Goal: Find specific page/section: Find specific page/section

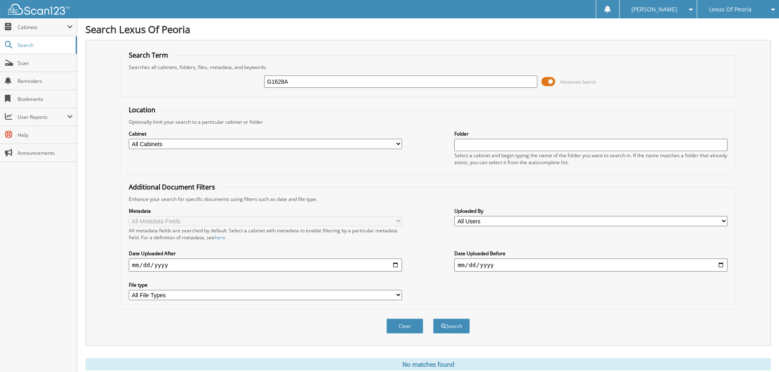
click at [742, 10] on span "Lexus Of Peoria" at bounding box center [730, 9] width 43 height 5
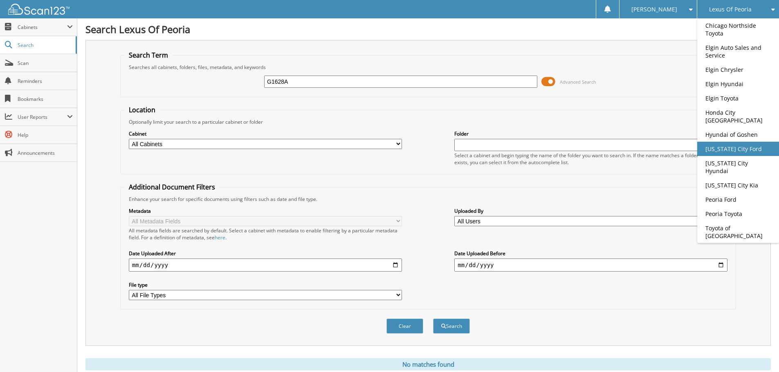
click at [721, 146] on link "[US_STATE] City Ford" at bounding box center [738, 149] width 82 height 14
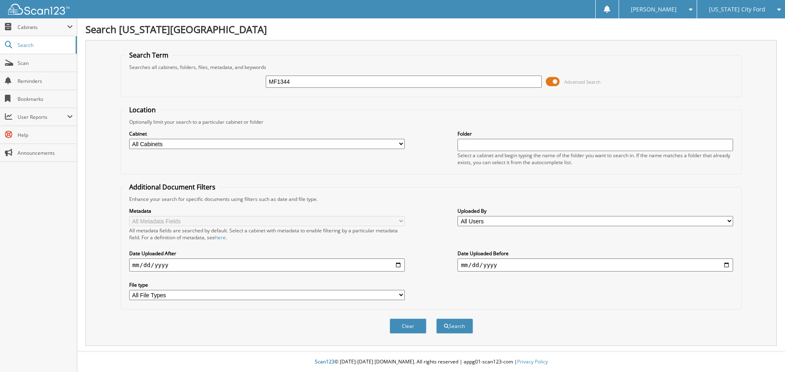
type input "MF1344"
click at [436, 319] on button "Search" at bounding box center [454, 326] width 37 height 15
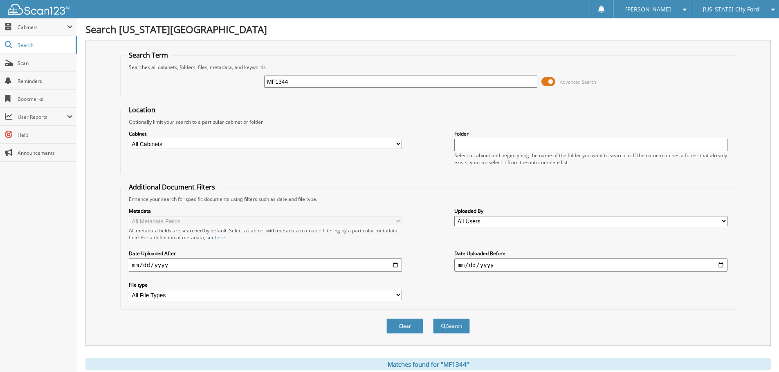
drag, startPoint x: 271, startPoint y: 84, endPoint x: 255, endPoint y: 83, distance: 16.8
click at [255, 83] on div "MF1344 Advanced Search" at bounding box center [428, 82] width 607 height 22
type input "P1106A"
click at [433, 319] on button "Search" at bounding box center [451, 326] width 37 height 15
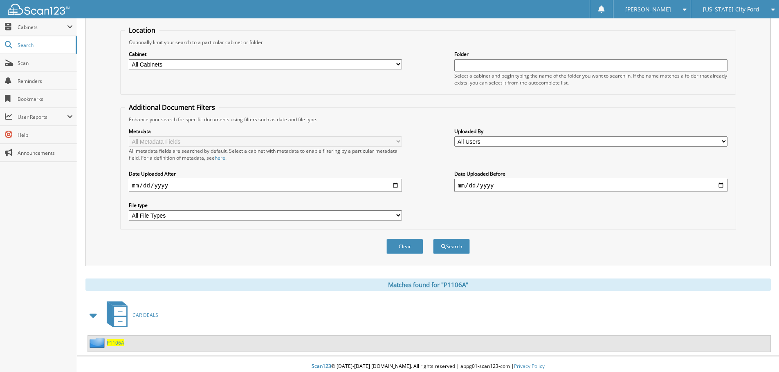
scroll to position [85, 0]
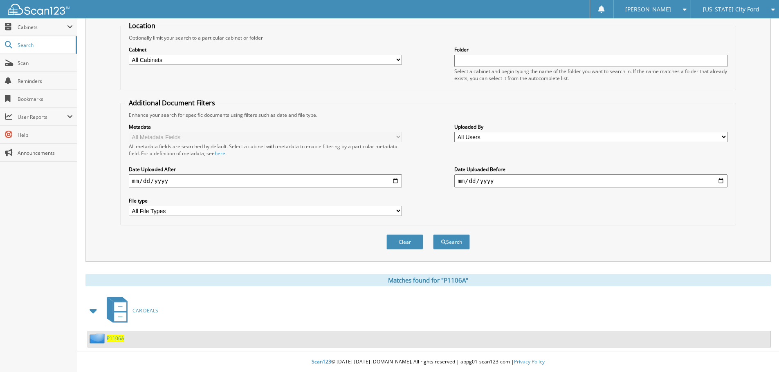
click at [119, 339] on span "P1106A" at bounding box center [116, 338] width 18 height 7
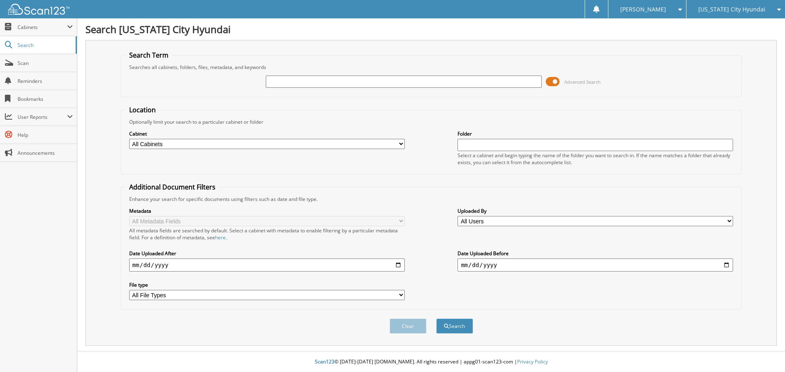
click at [303, 85] on input "text" at bounding box center [404, 82] width 276 height 12
type input "P40680"
click at [436, 319] on button "Search" at bounding box center [454, 326] width 37 height 15
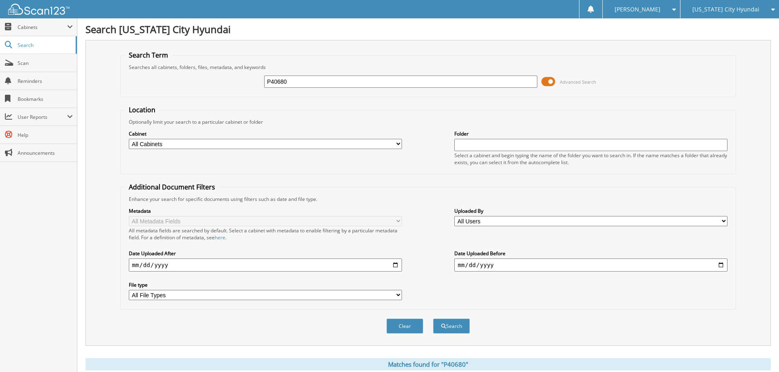
drag, startPoint x: 297, startPoint y: 84, endPoint x: 243, endPoint y: 81, distance: 54.1
click at [243, 82] on div "P40680 Advanced Search" at bounding box center [428, 82] width 607 height 22
type input "P40683"
click at [433, 319] on button "Search" at bounding box center [451, 326] width 37 height 15
drag, startPoint x: 305, startPoint y: 80, endPoint x: 254, endPoint y: 79, distance: 50.7
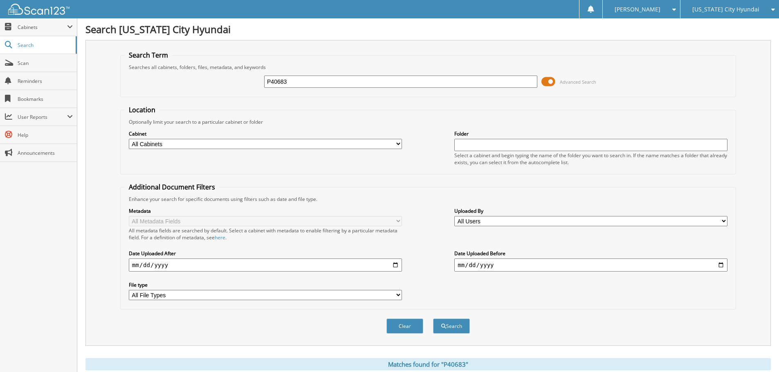
click at [254, 79] on div "P40683 Advanced Search" at bounding box center [428, 82] width 607 height 22
type input "DMH2224A"
click at [433, 319] on button "Search" at bounding box center [451, 326] width 37 height 15
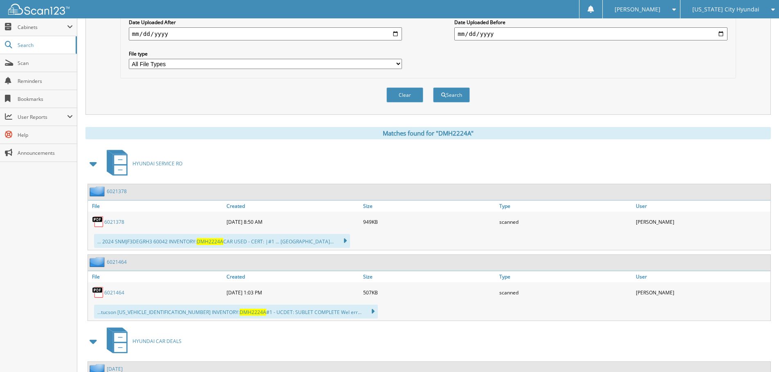
scroll to position [156, 0]
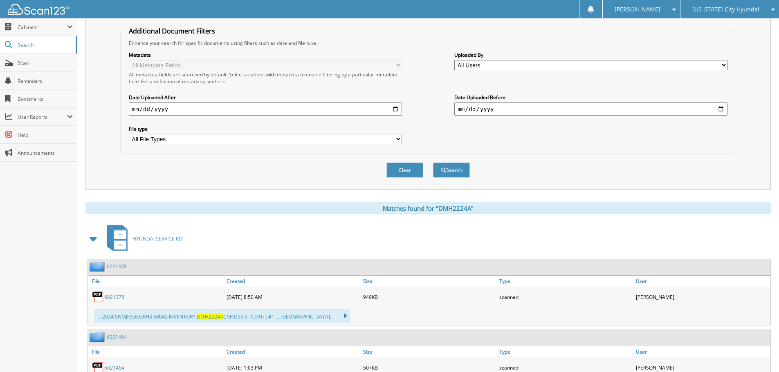
click at [713, 8] on span "[US_STATE] City Hyundai" at bounding box center [725, 9] width 67 height 5
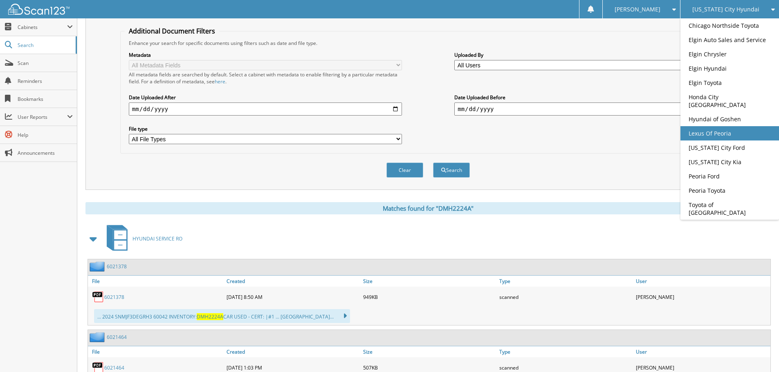
click at [705, 126] on link "Lexus Of Peoria" at bounding box center [729, 133] width 99 height 14
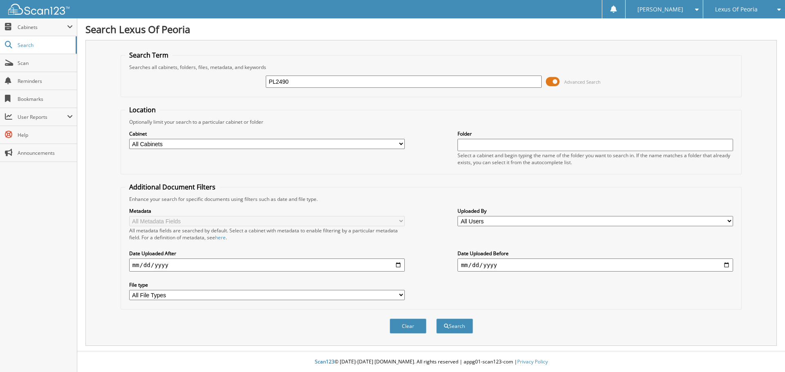
type input "PL2490"
click at [436, 319] on button "Search" at bounding box center [454, 326] width 37 height 15
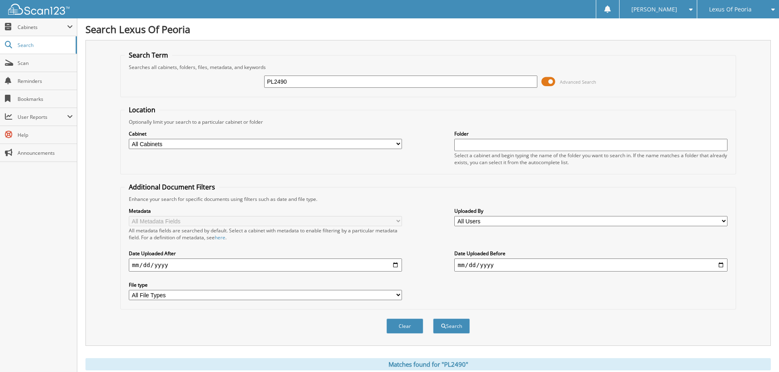
drag, startPoint x: 259, startPoint y: 86, endPoint x: 245, endPoint y: 86, distance: 14.7
click at [245, 86] on div "PL2490 Advanced Search" at bounding box center [428, 82] width 607 height 22
type input "PL2588"
click at [433, 319] on button "Search" at bounding box center [451, 326] width 37 height 15
drag, startPoint x: 264, startPoint y: 82, endPoint x: 247, endPoint y: 78, distance: 17.7
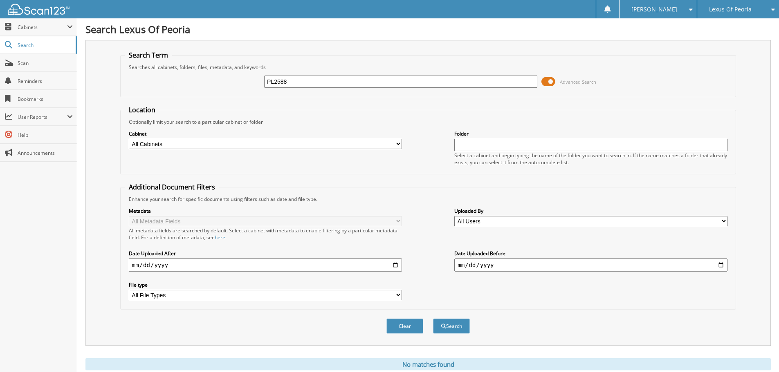
click at [247, 78] on div "PL2588 Advanced Search" at bounding box center [428, 82] width 607 height 22
type input "PL2579B"
click at [433, 319] on button "Search" at bounding box center [451, 326] width 37 height 15
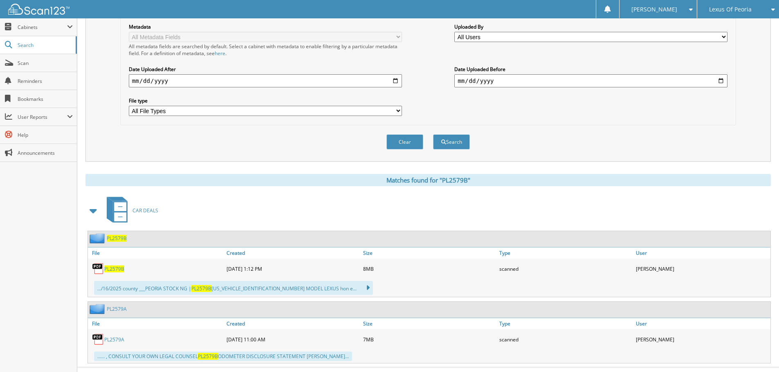
scroll to position [201, 0]
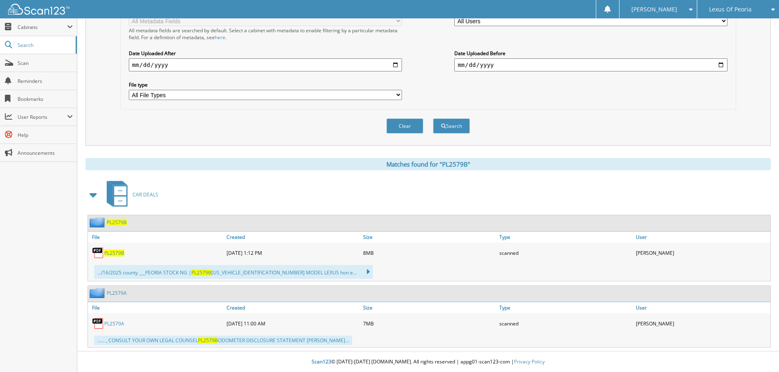
click at [118, 253] on span "PL2579B" at bounding box center [114, 253] width 20 height 7
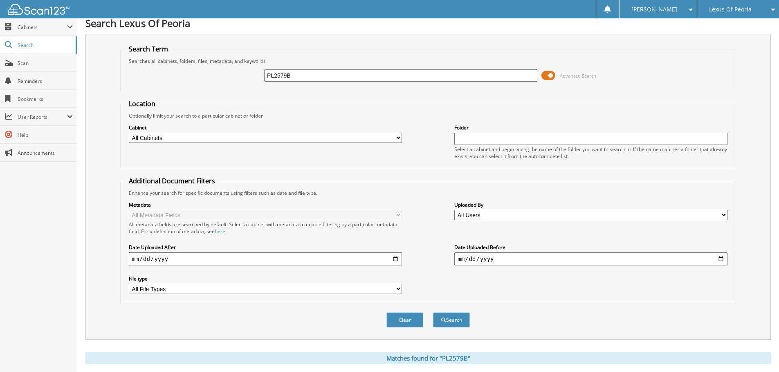
scroll to position [0, 0]
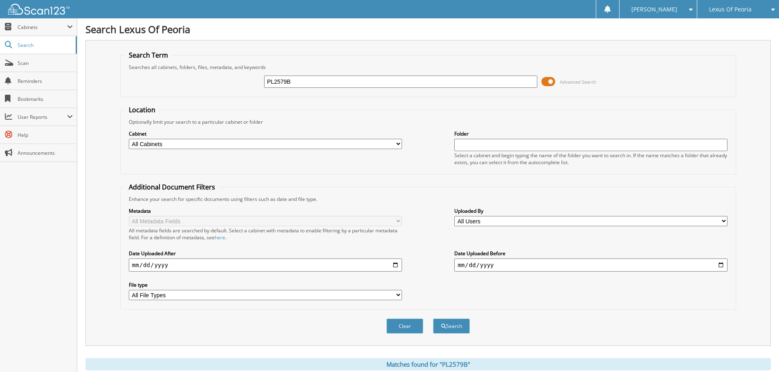
drag, startPoint x: 304, startPoint y: 82, endPoint x: 243, endPoint y: 78, distance: 60.6
click at [243, 78] on div "PL2579B Advanced Search" at bounding box center [428, 82] width 607 height 22
type input "DPL2504A"
click at [433, 319] on button "Search" at bounding box center [451, 326] width 37 height 15
drag, startPoint x: 319, startPoint y: 86, endPoint x: 255, endPoint y: 84, distance: 63.4
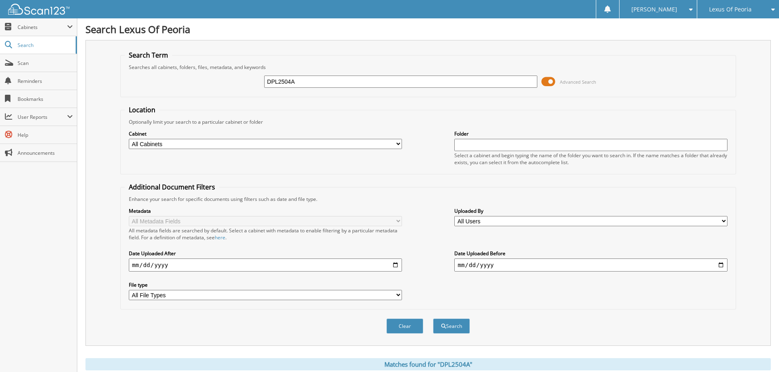
click at [255, 84] on div "DPL2504A Advanced Search" at bounding box center [428, 82] width 607 height 22
type input "P10377A"
click at [433, 319] on button "Search" at bounding box center [451, 326] width 37 height 15
drag, startPoint x: 290, startPoint y: 86, endPoint x: 258, endPoint y: 86, distance: 31.9
click at [258, 86] on div "P10377A Advanced Search" at bounding box center [428, 82] width 607 height 22
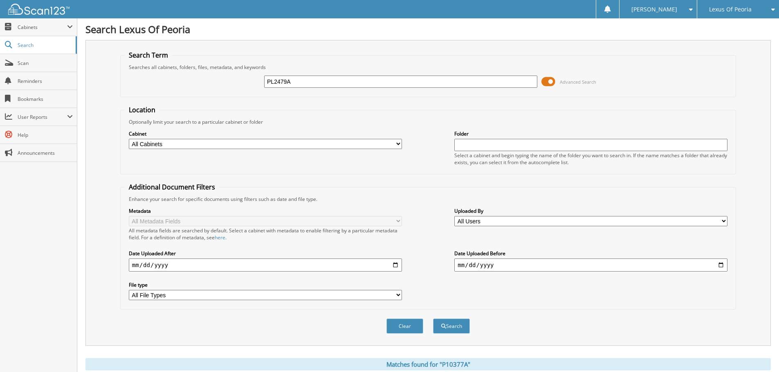
type input "PL2479A"
click at [433, 319] on button "Search" at bounding box center [451, 326] width 37 height 15
drag, startPoint x: 305, startPoint y: 83, endPoint x: 229, endPoint y: 82, distance: 76.0
click at [229, 82] on div "PL2479A Advanced Search" at bounding box center [428, 82] width 607 height 22
type input "PL2490"
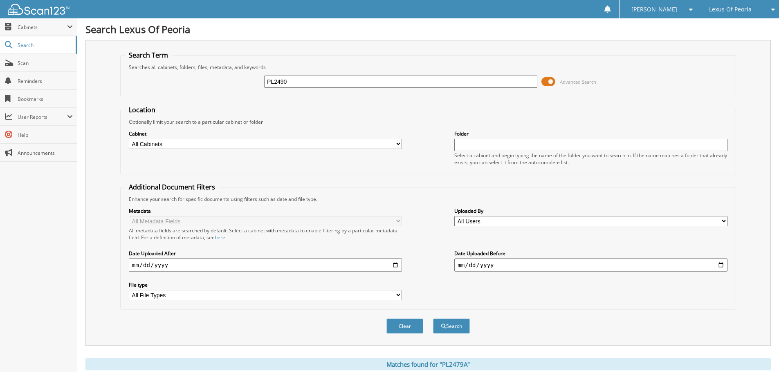
click at [433, 319] on button "Search" at bounding box center [451, 326] width 37 height 15
drag, startPoint x: 294, startPoint y: 83, endPoint x: 254, endPoint y: 83, distance: 40.5
click at [254, 83] on div "PL2490 Advanced Search" at bounding box center [428, 82] width 607 height 22
type input "PL2588"
click at [433, 319] on button "Search" at bounding box center [451, 326] width 37 height 15
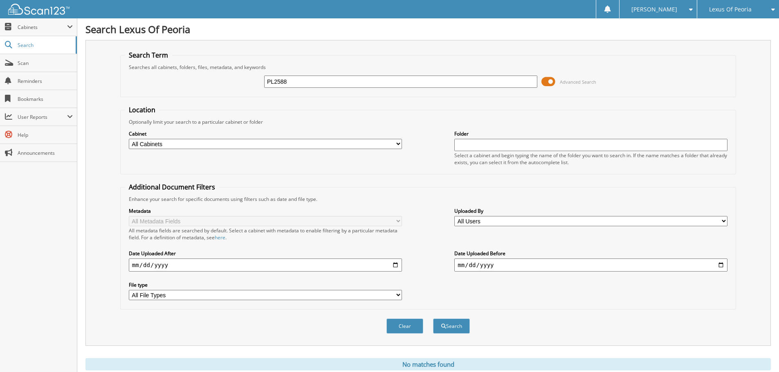
drag, startPoint x: 267, startPoint y: 84, endPoint x: 245, endPoint y: 86, distance: 21.4
click at [245, 86] on div "PL2588 Advanced Search" at bounding box center [428, 82] width 607 height 22
type input "PL2590"
click at [433, 319] on button "Search" at bounding box center [451, 326] width 37 height 15
drag, startPoint x: 253, startPoint y: 82, endPoint x: 249, endPoint y: 83, distance: 4.2
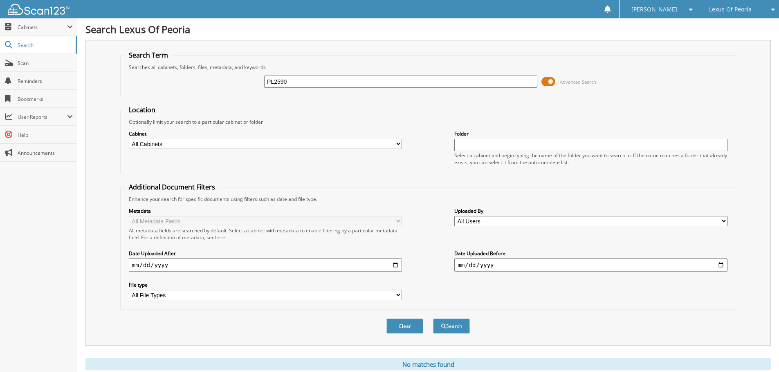
click at [249, 83] on div "PL2590 Advanced Search" at bounding box center [428, 82] width 607 height 22
type input "PL2545"
click at [433, 319] on button "Search" at bounding box center [451, 326] width 37 height 15
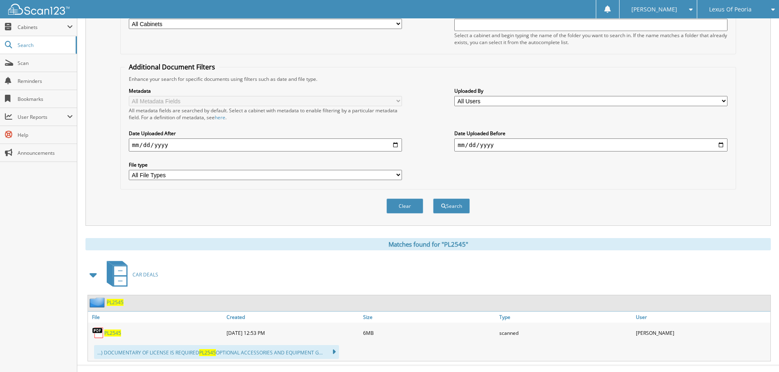
scroll to position [135, 0]
